Goal: Find specific page/section: Find specific page/section

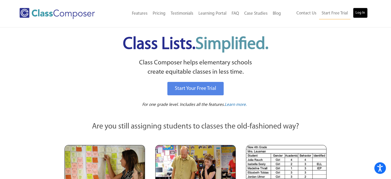
click at [357, 14] on link "Log In" at bounding box center [360, 13] width 15 height 10
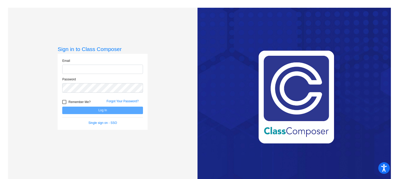
click at [102, 69] on input "email" at bounding box center [102, 70] width 81 height 10
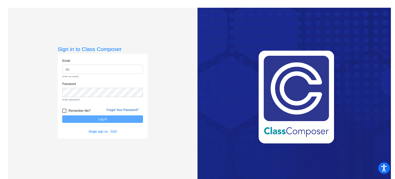
click at [107, 110] on form "Email cc Enter an email. Password Enter password. Remember Me? Forgot Your Pass…" at bounding box center [102, 96] width 81 height 76
click at [106, 71] on input "cc" at bounding box center [102, 70] width 81 height 10
type input "[EMAIL_ADDRESS][DOMAIN_NAME]"
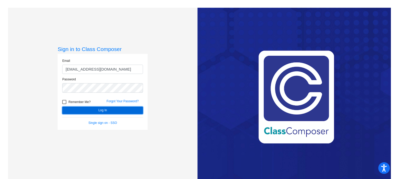
click at [97, 109] on button "Log In" at bounding box center [102, 110] width 81 height 7
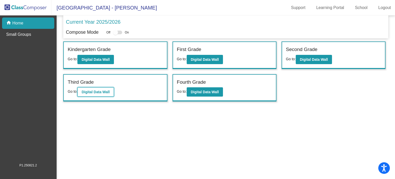
click at [101, 91] on b "Digital Data Wall" at bounding box center [96, 92] width 28 height 4
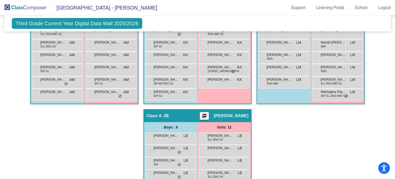
scroll to position [189, 0]
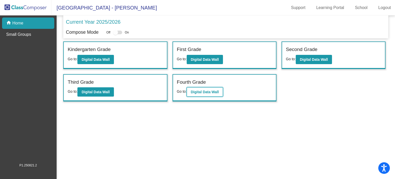
click at [202, 91] on b "Digital Data Wall" at bounding box center [205, 92] width 28 height 4
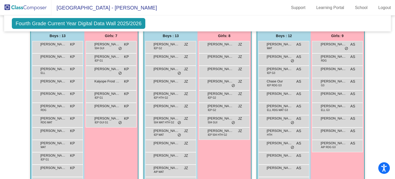
scroll to position [114, 0]
click at [46, 67] on span "[PERSON_NAME]" at bounding box center [53, 69] width 26 height 5
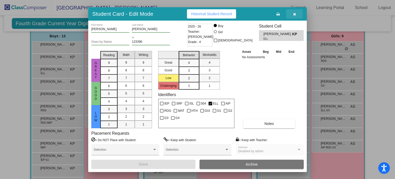
click at [294, 12] on icon "button" at bounding box center [294, 14] width 3 height 4
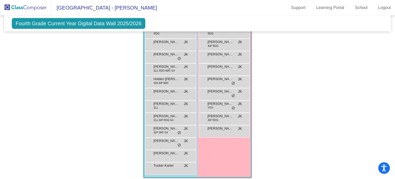
scroll to position [324, 0]
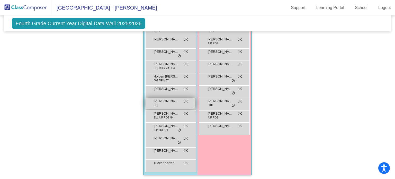
click at [164, 100] on span "[PERSON_NAME]" at bounding box center [167, 101] width 26 height 5
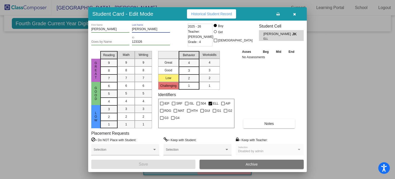
drag, startPoint x: 160, startPoint y: 28, endPoint x: 130, endPoint y: 30, distance: 30.7
click at [130, 30] on div "[PERSON_NAME] First Name [PERSON_NAME] Last Name" at bounding box center [138, 30] width 95 height 13
